Goal: Transaction & Acquisition: Purchase product/service

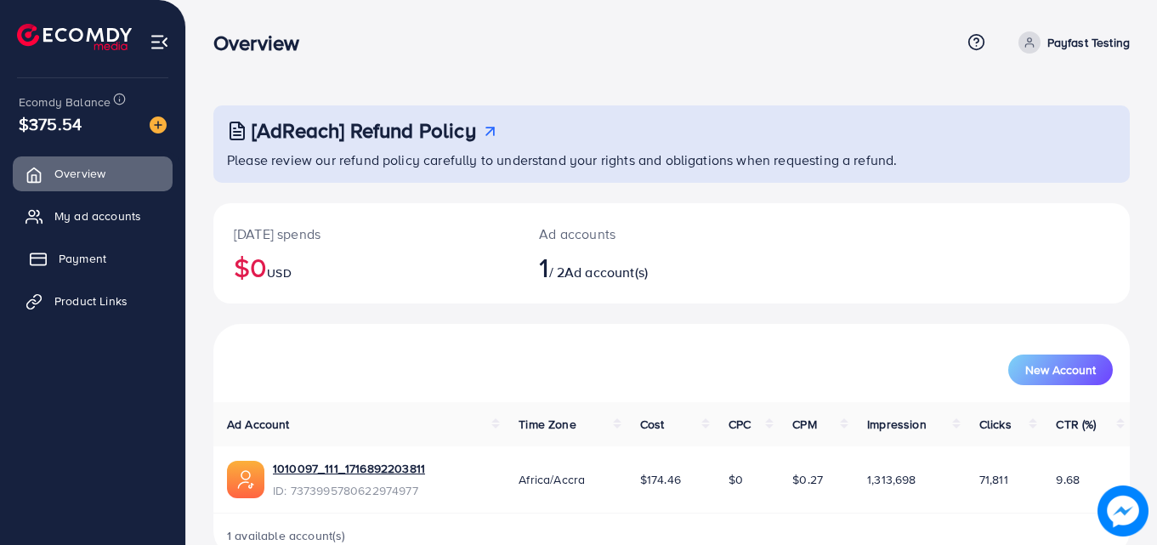
click at [92, 245] on link "Payment" at bounding box center [93, 259] width 160 height 34
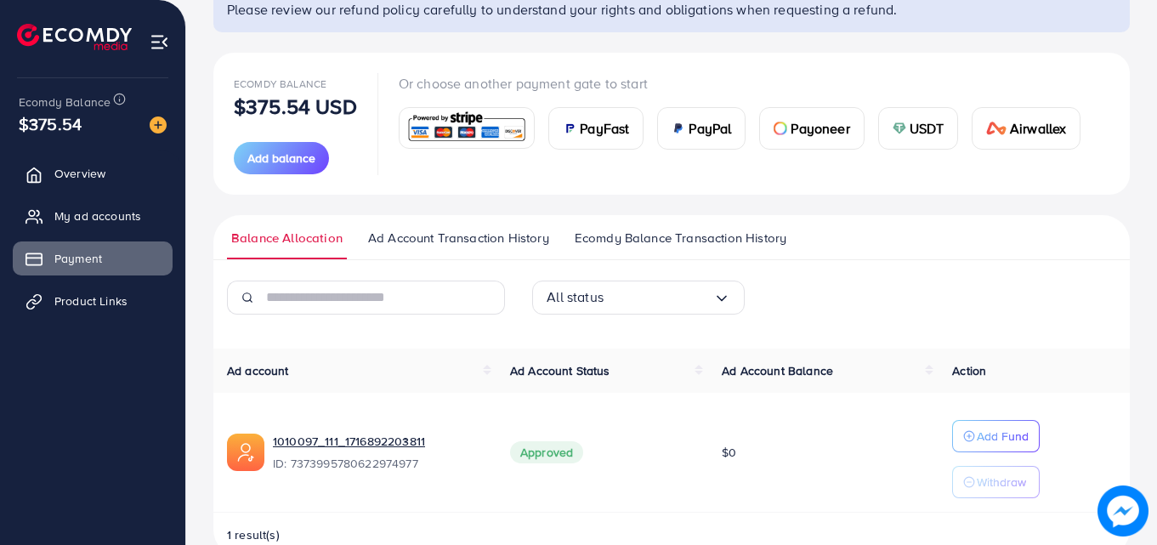
scroll to position [190, 0]
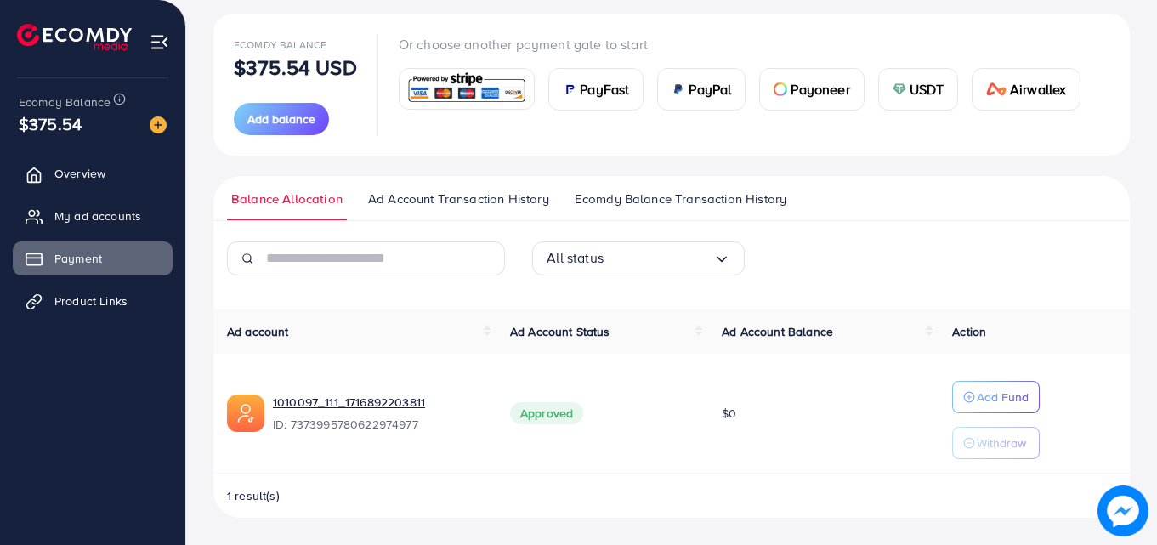
click at [584, 88] on span "PayFast" at bounding box center [604, 89] width 49 height 20
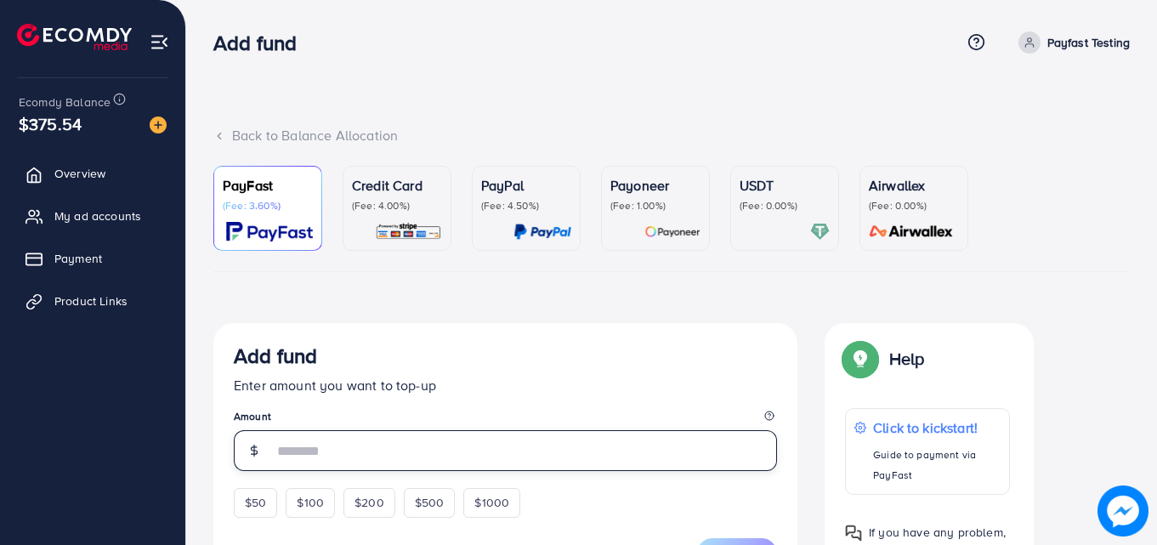
click at [293, 451] on input "number" at bounding box center [525, 450] width 504 height 41
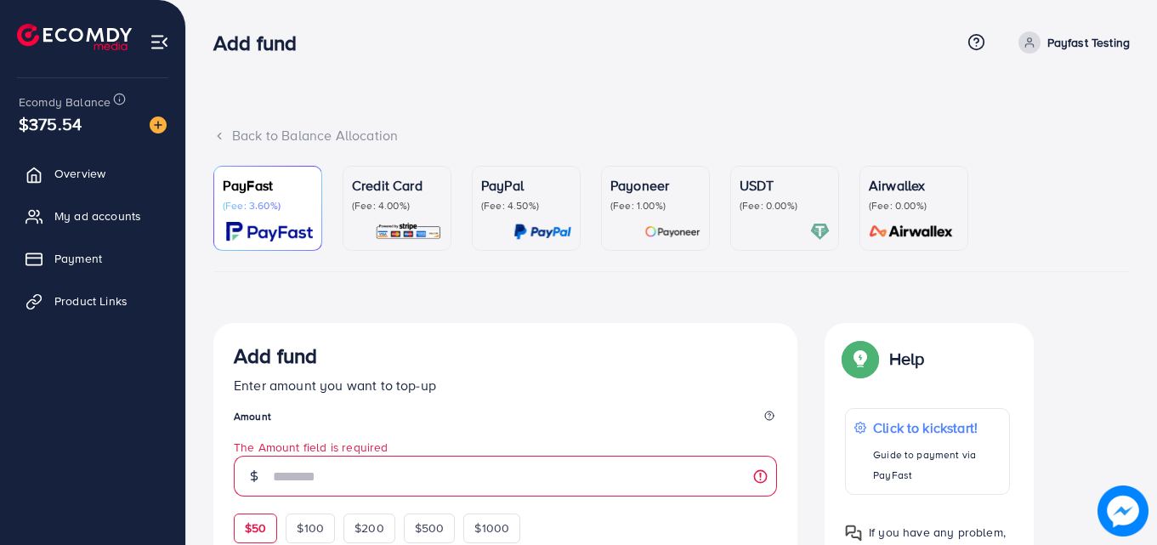
click at [266, 503] on form "Add fund Enter amount you want to top-up Amount The Amount field is required $5…" at bounding box center [505, 469] width 543 height 250
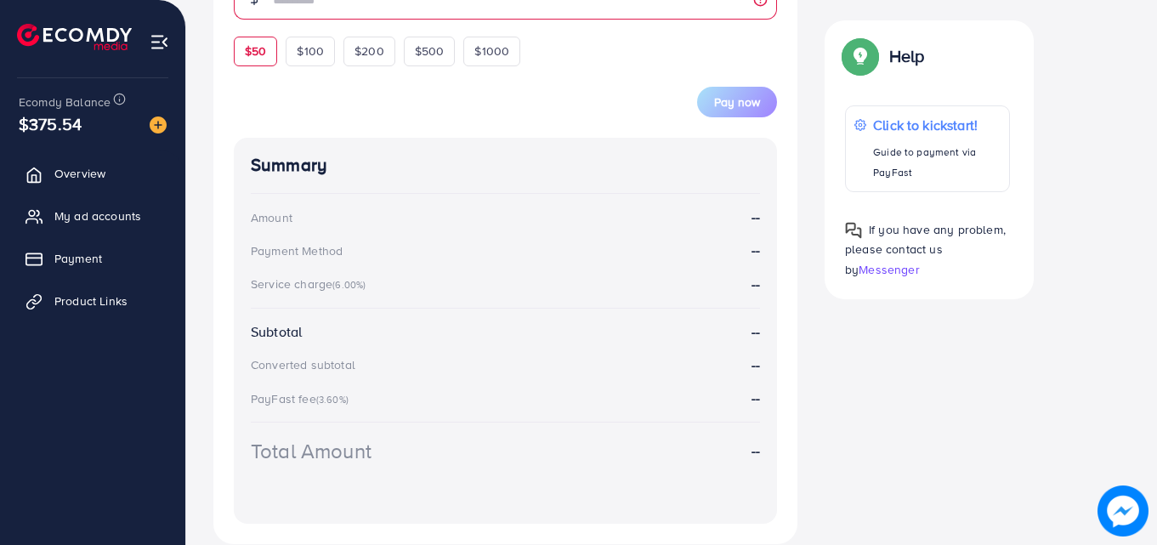
click at [257, 56] on span "$50" at bounding box center [255, 51] width 21 height 17
type input "**"
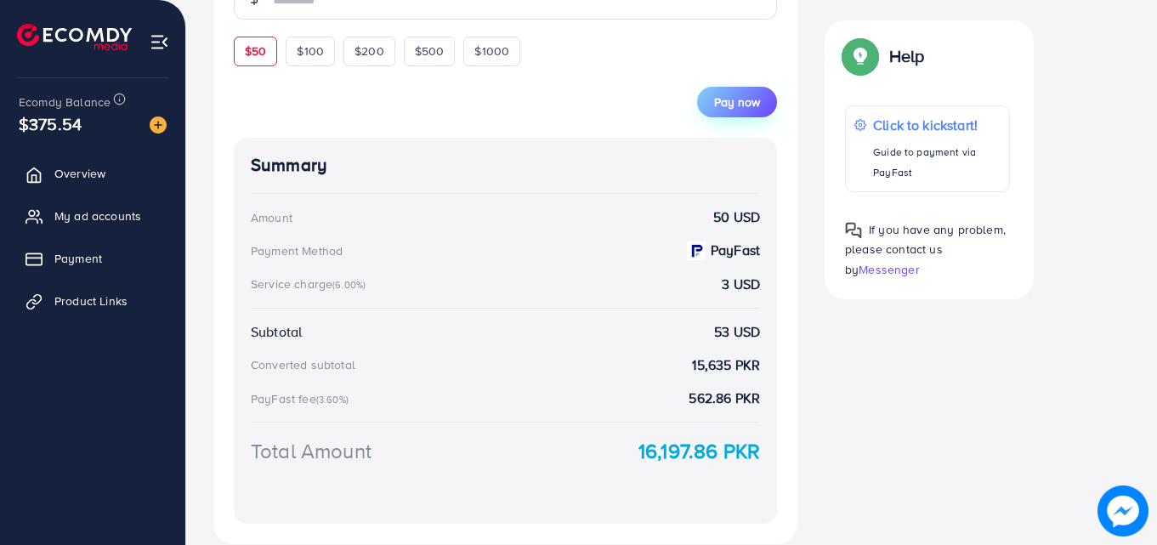
click at [739, 102] on span "Pay now" at bounding box center [737, 102] width 46 height 17
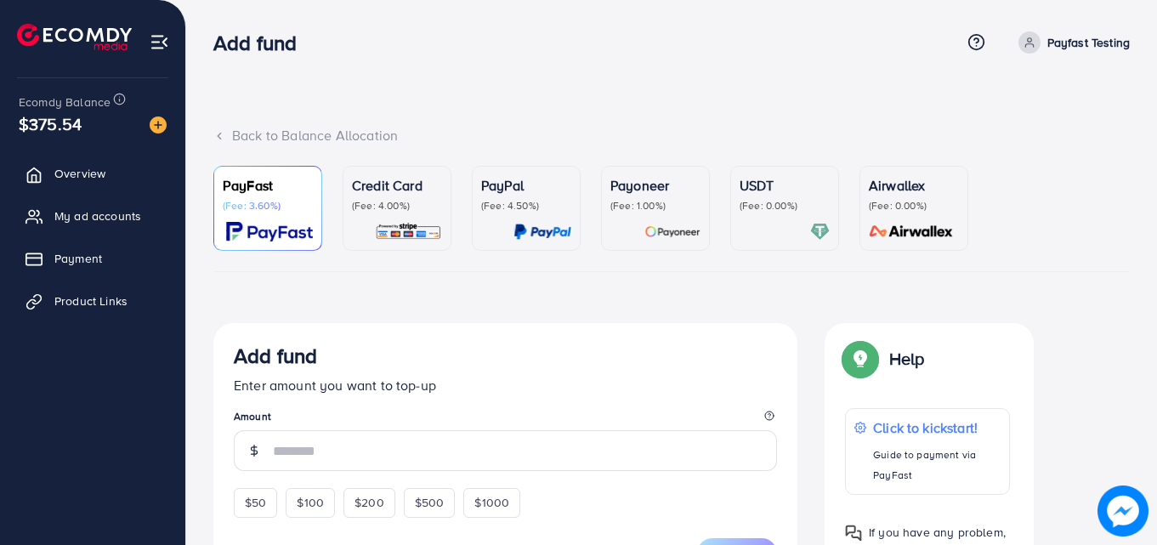
click at [798, 202] on p "(Fee: 0.00%)" at bounding box center [785, 206] width 90 height 14
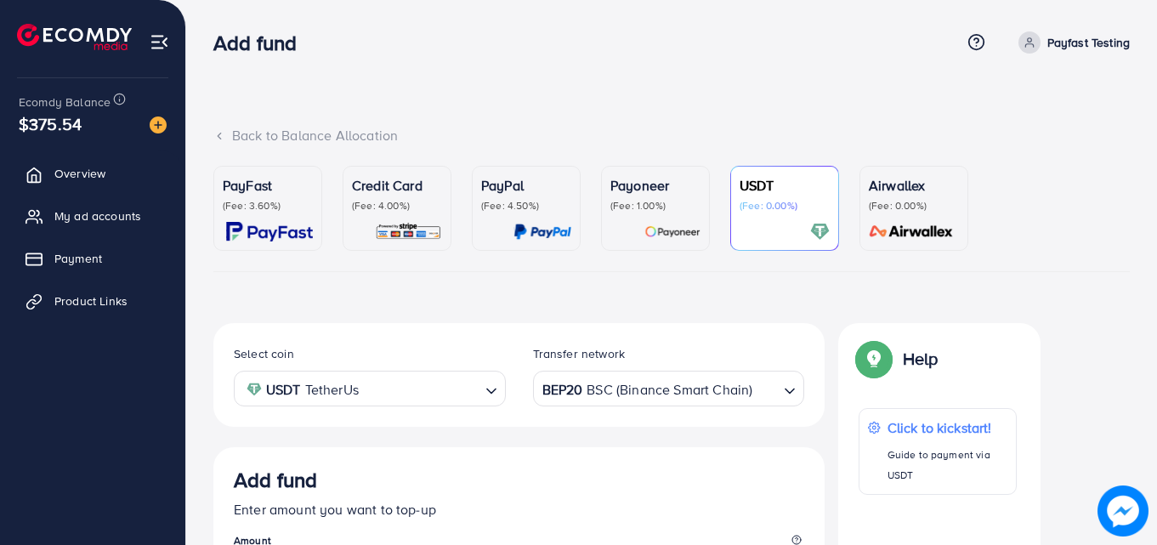
drag, startPoint x: 269, startPoint y: 200, endPoint x: 346, endPoint y: 224, distance: 81.2
click at [270, 200] on p "(Fee: 3.60%)" at bounding box center [268, 206] width 90 height 14
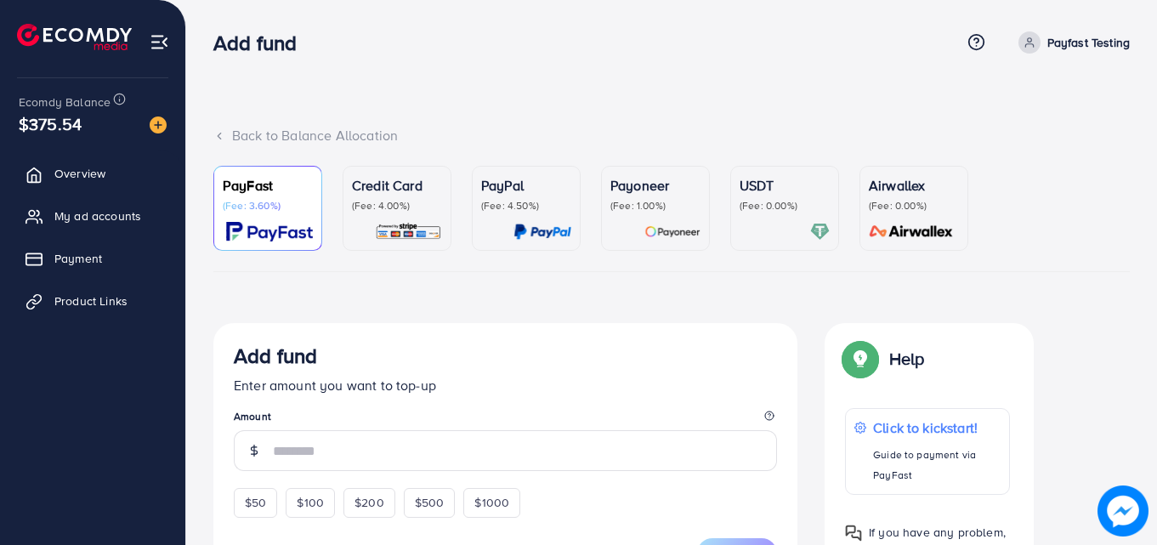
click at [394, 223] on img at bounding box center [408, 232] width 67 height 20
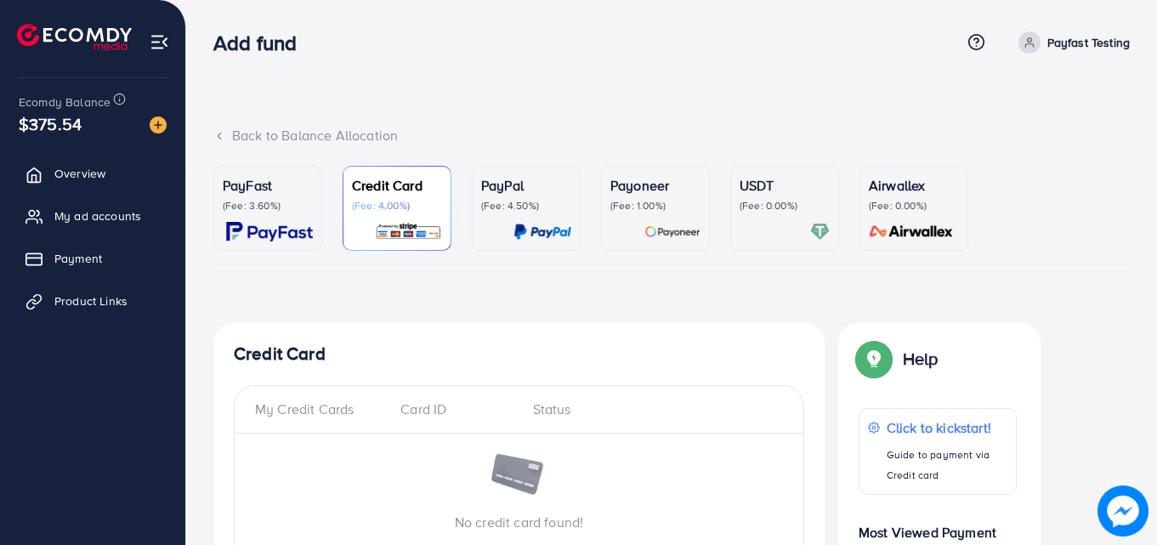
click at [503, 214] on div "PayPal (Fee: 4.50%)" at bounding box center [526, 208] width 90 height 66
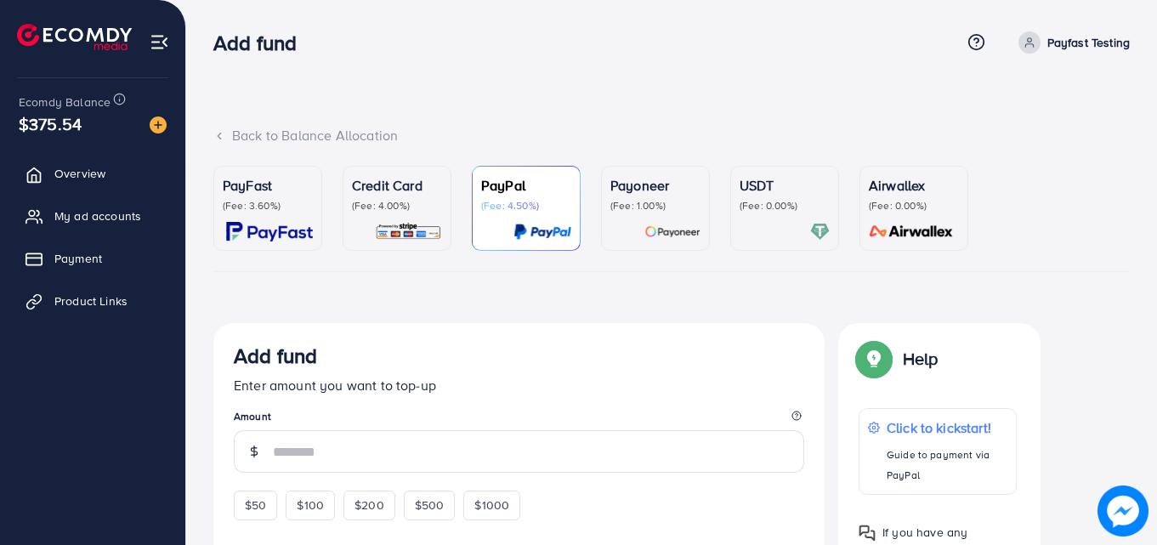
click at [772, 286] on div "PayFast (Fee: 3.60%) Credit Card (Fee: 4.00%) PayPal (Fee: 4.50%) Payoneer (Fee…" at bounding box center [671, 541] width 917 height 751
click at [910, 197] on div "Airwallex (Fee: 0.00%)" at bounding box center [914, 193] width 90 height 37
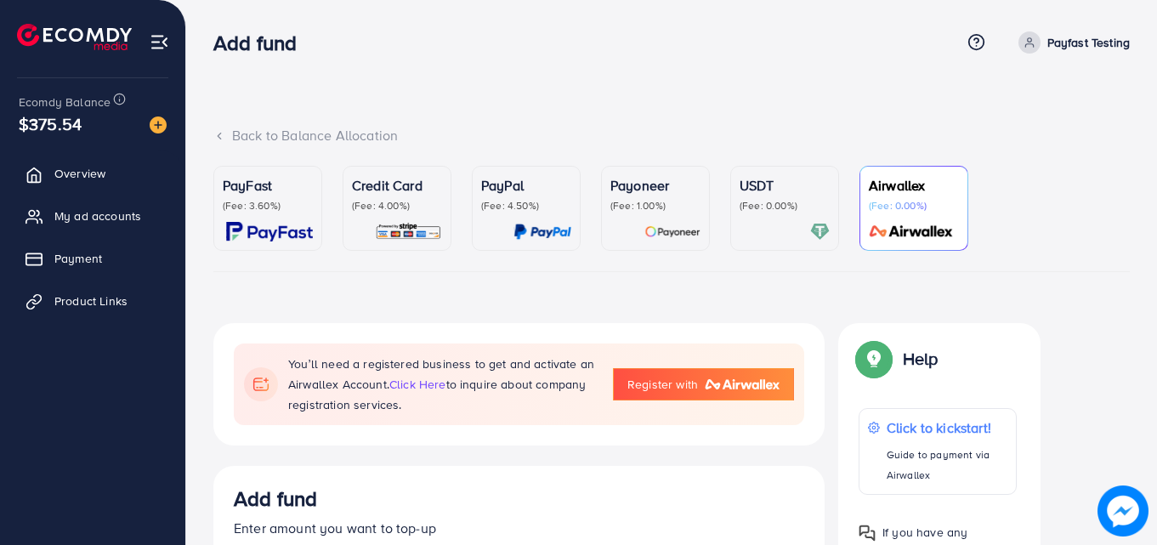
click at [742, 219] on div "USDT (Fee: 0.00%)" at bounding box center [785, 208] width 90 height 66
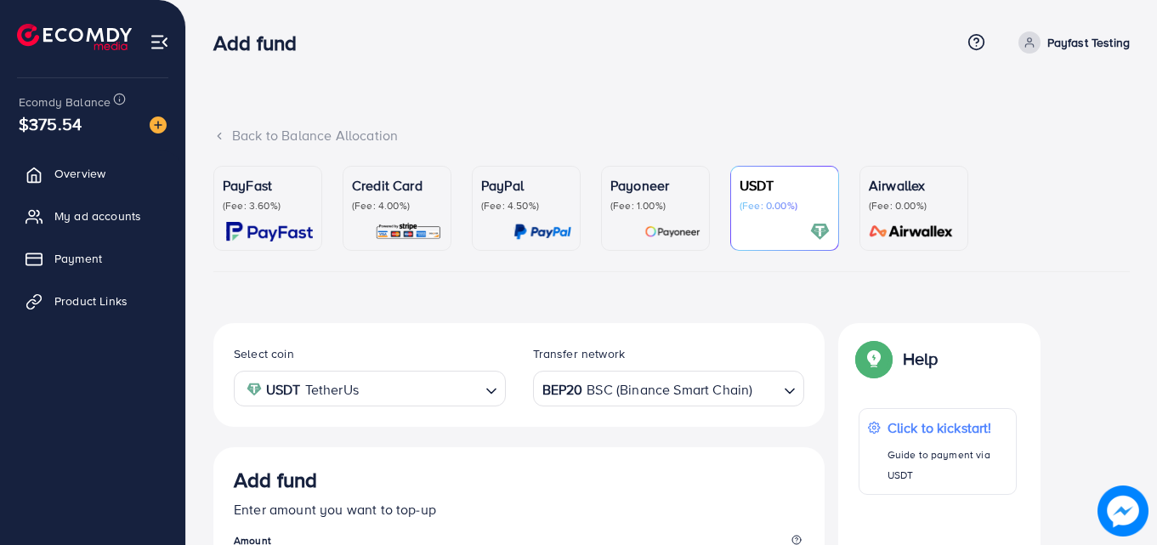
click at [637, 219] on div "Payoneer (Fee: 1.00%)" at bounding box center [656, 208] width 90 height 66
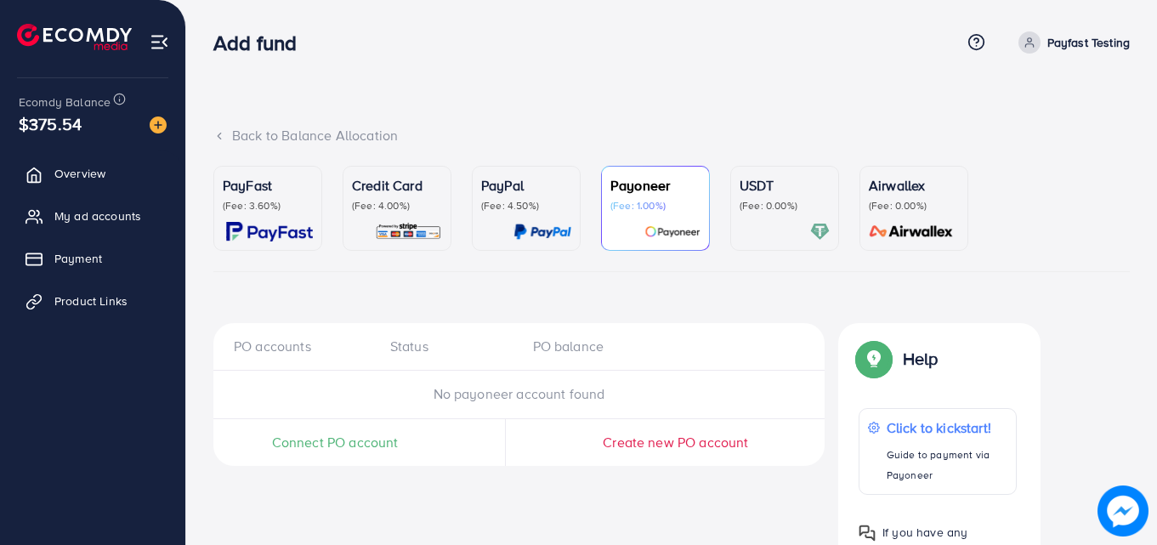
click at [492, 214] on div "PayPal (Fee: 4.50%)" at bounding box center [526, 208] width 90 height 66
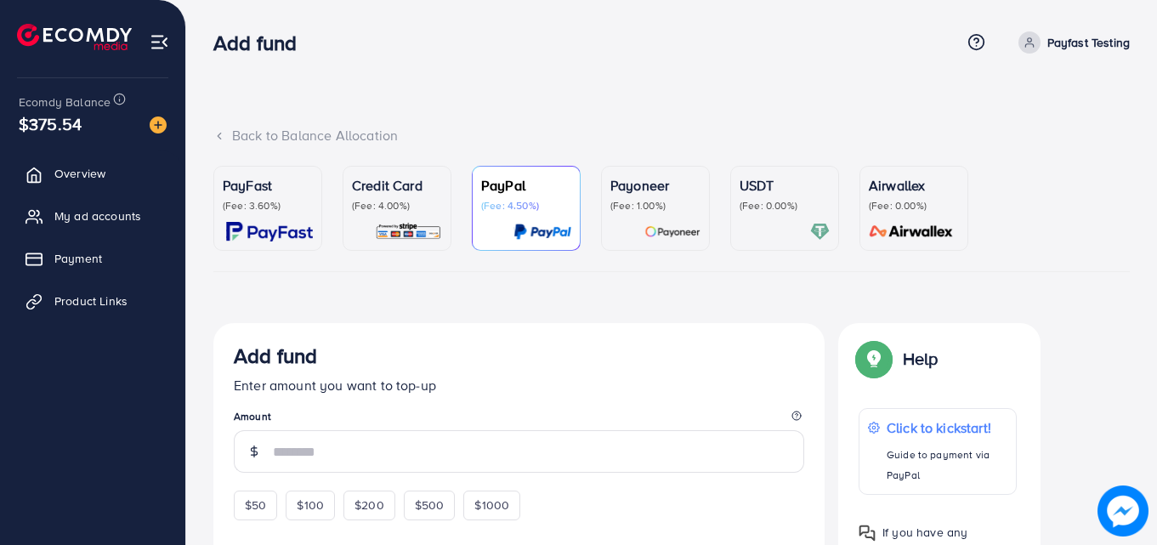
click at [420, 207] on p "(Fee: 4.00%)" at bounding box center [397, 206] width 90 height 14
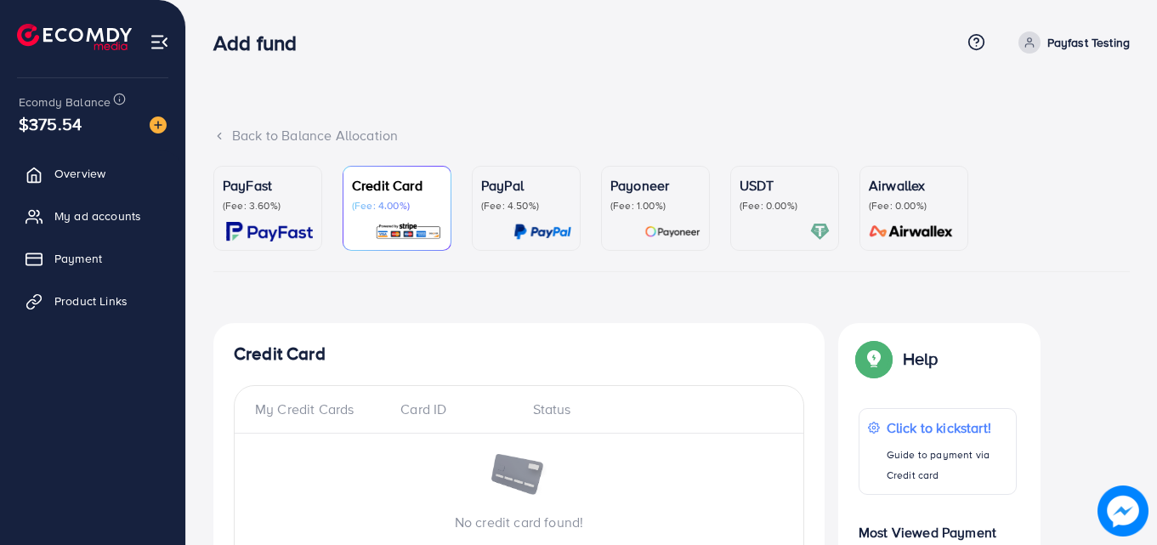
click at [266, 201] on p "(Fee: 3.60%)" at bounding box center [268, 206] width 90 height 14
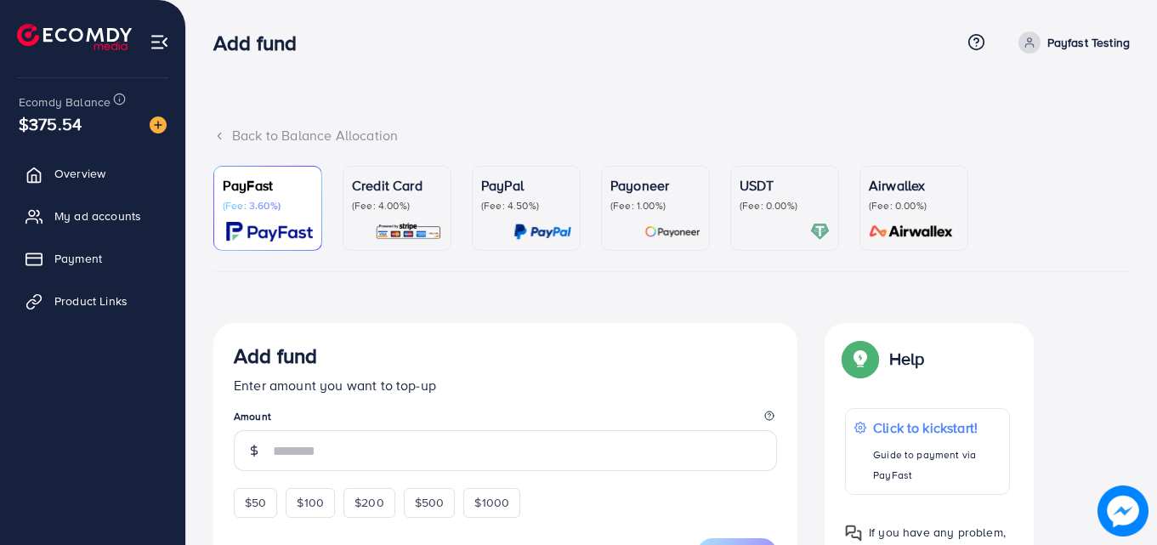
scroll to position [477, 0]
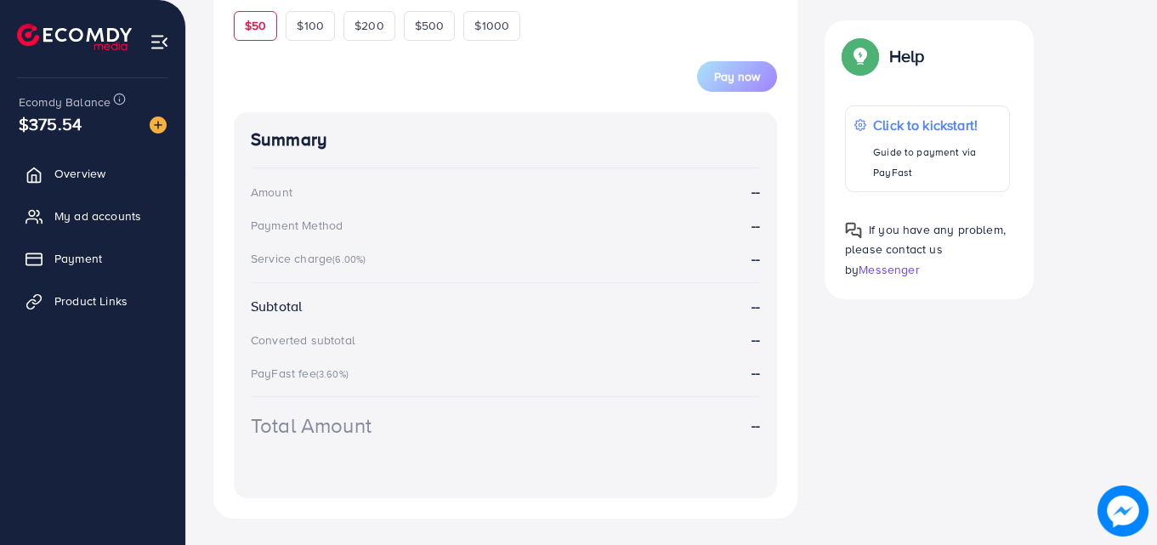
click at [268, 37] on div "$50" at bounding box center [255, 25] width 43 height 29
type input "**"
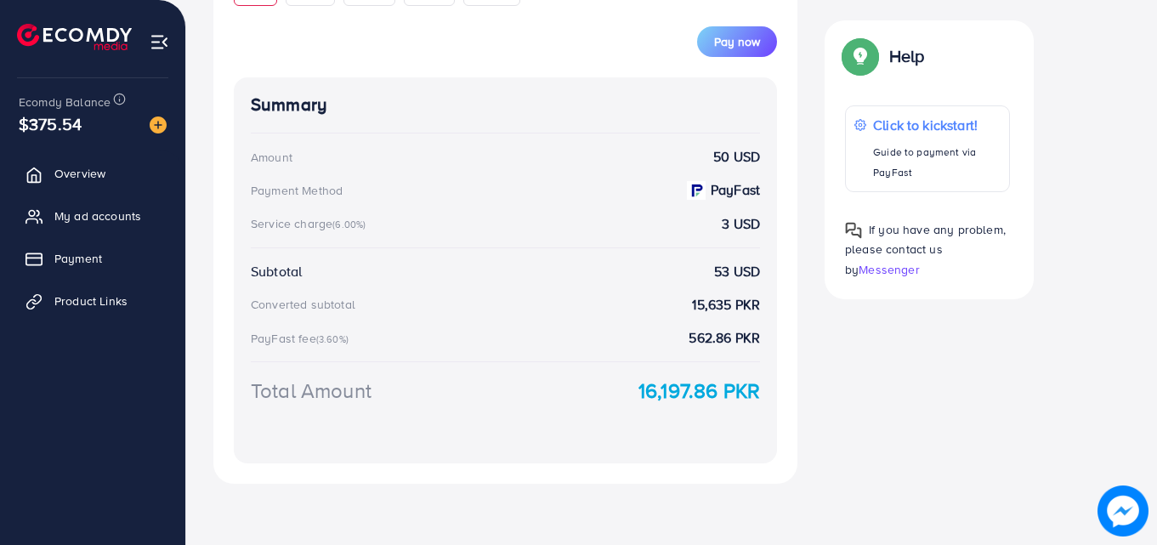
scroll to position [0, 0]
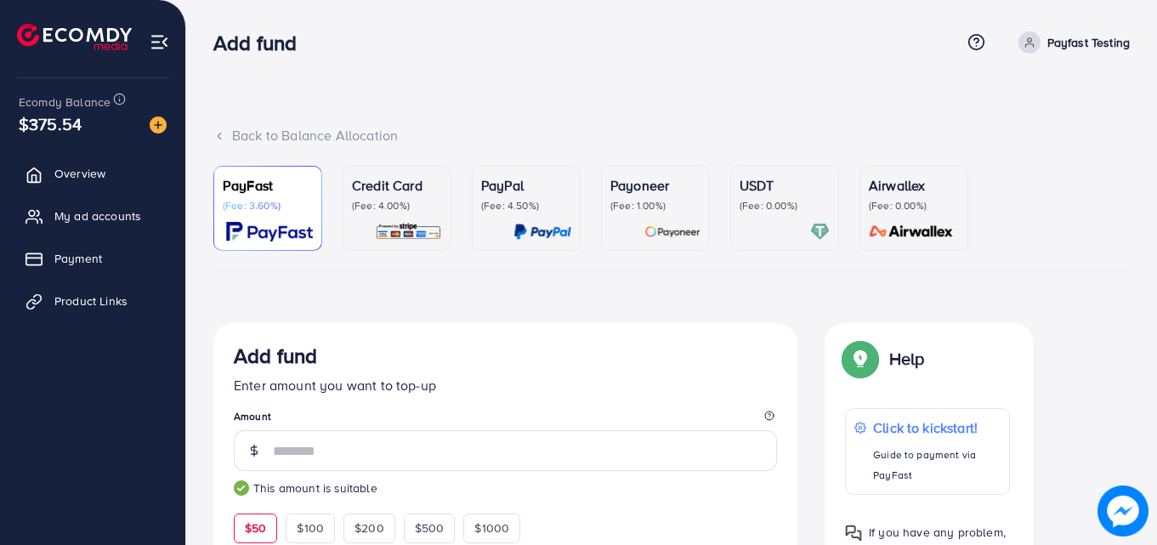
click at [509, 209] on p "(Fee: 4.50%)" at bounding box center [526, 206] width 90 height 14
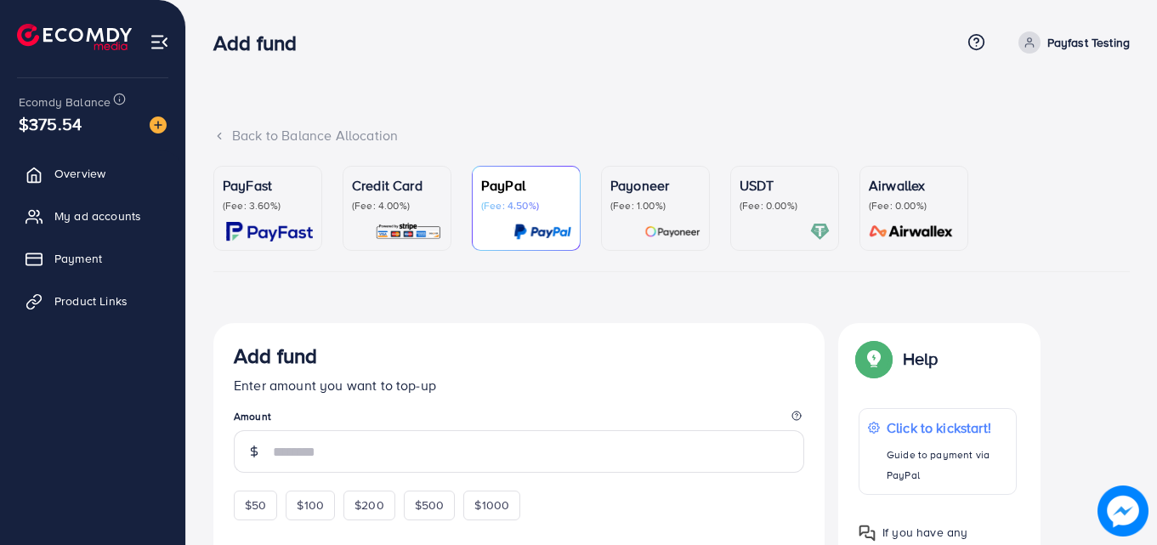
click at [606, 215] on link "Payoneer (Fee: 1.00%)" at bounding box center [655, 208] width 109 height 85
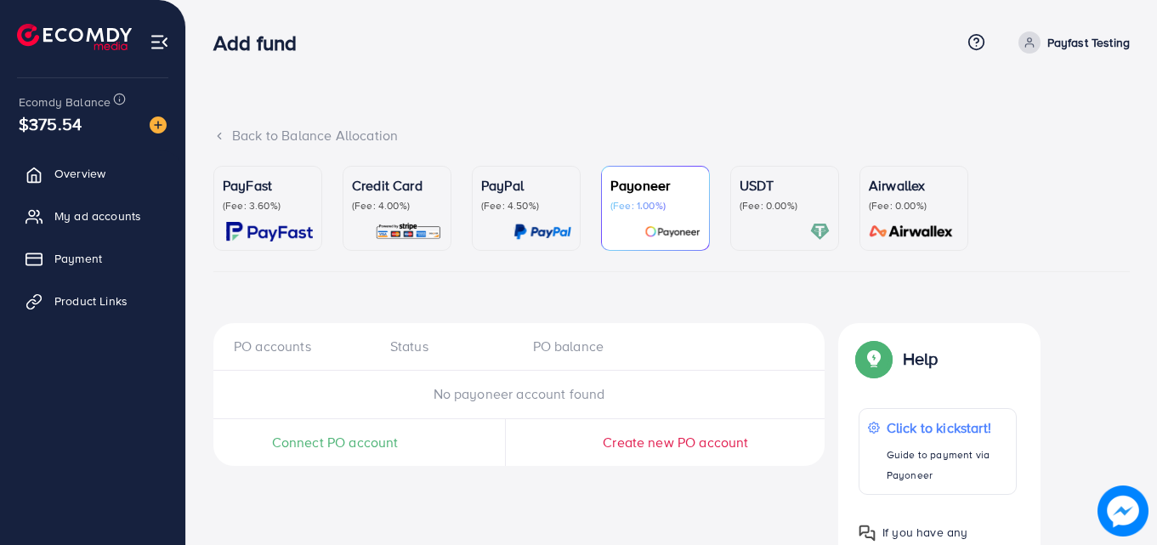
drag, startPoint x: 757, startPoint y: 225, endPoint x: 827, endPoint y: 207, distance: 72.8
click at [758, 225] on div at bounding box center [785, 232] width 90 height 20
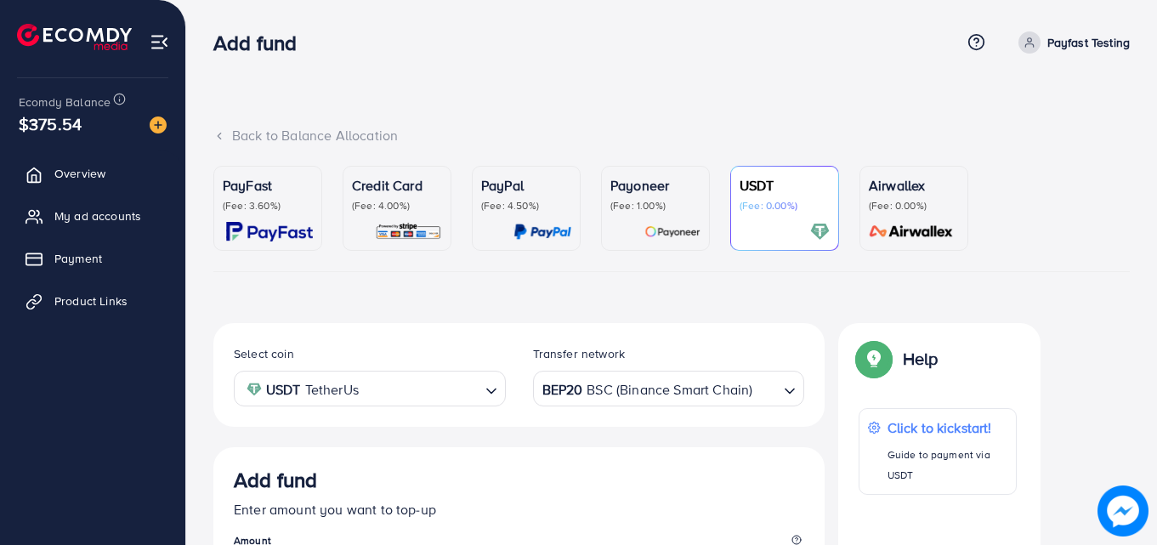
click at [921, 203] on p "(Fee: 0.00%)" at bounding box center [914, 206] width 90 height 14
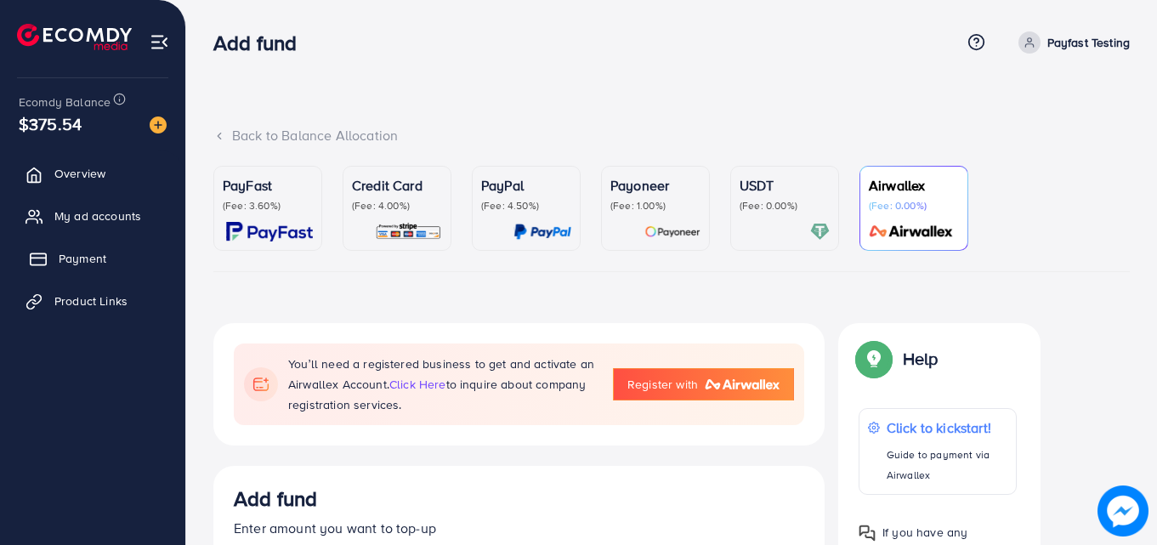
click at [87, 257] on span "Payment" at bounding box center [83, 258] width 48 height 17
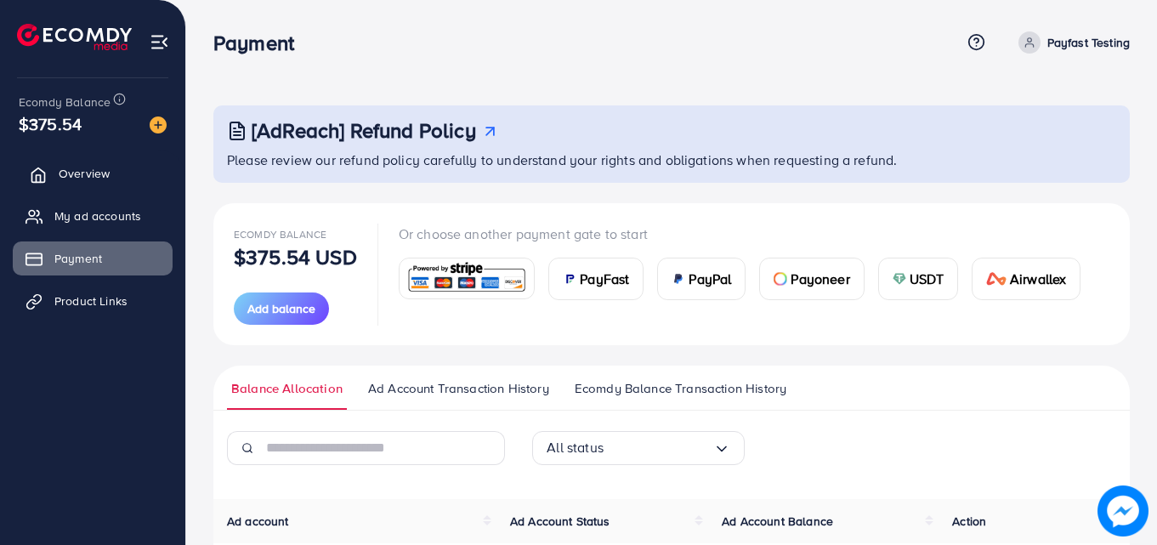
click at [88, 170] on span "Overview" at bounding box center [84, 173] width 51 height 17
